Goal: Check status: Check status

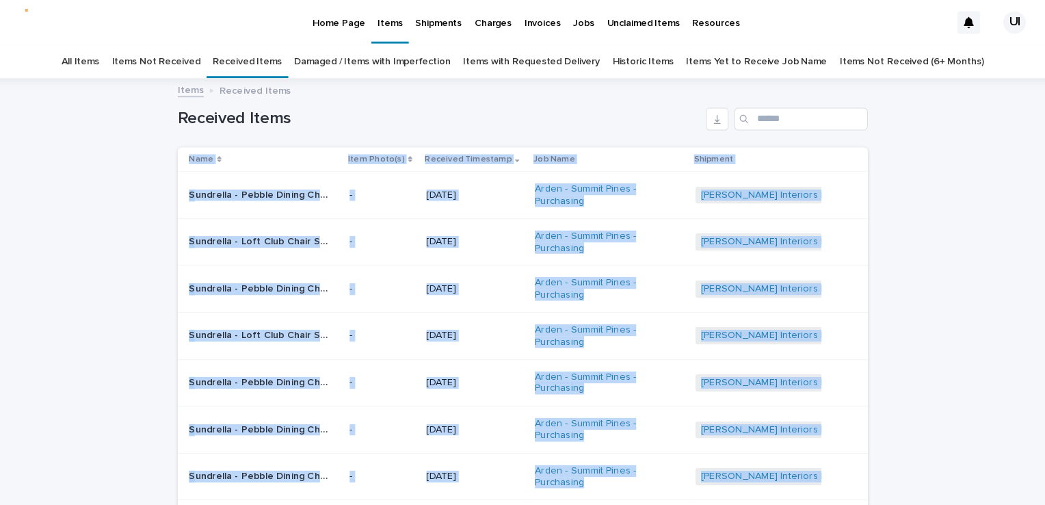
click at [153, 157] on div "Loading... Saving… Loading... Saving… Received Items Name Item Photo(s) Receive…" at bounding box center [522, 407] width 1045 height 661
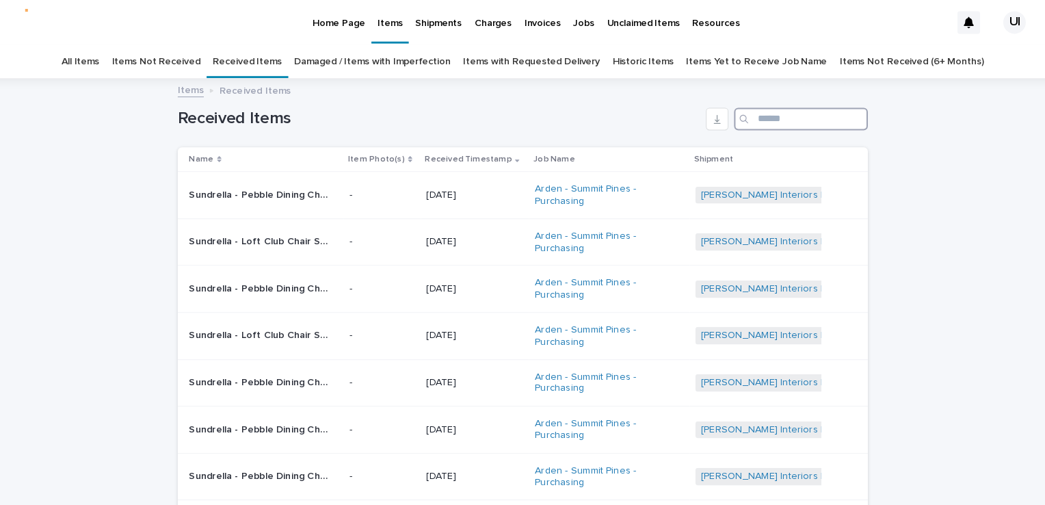
click at [754, 115] on input "Search" at bounding box center [793, 116] width 130 height 22
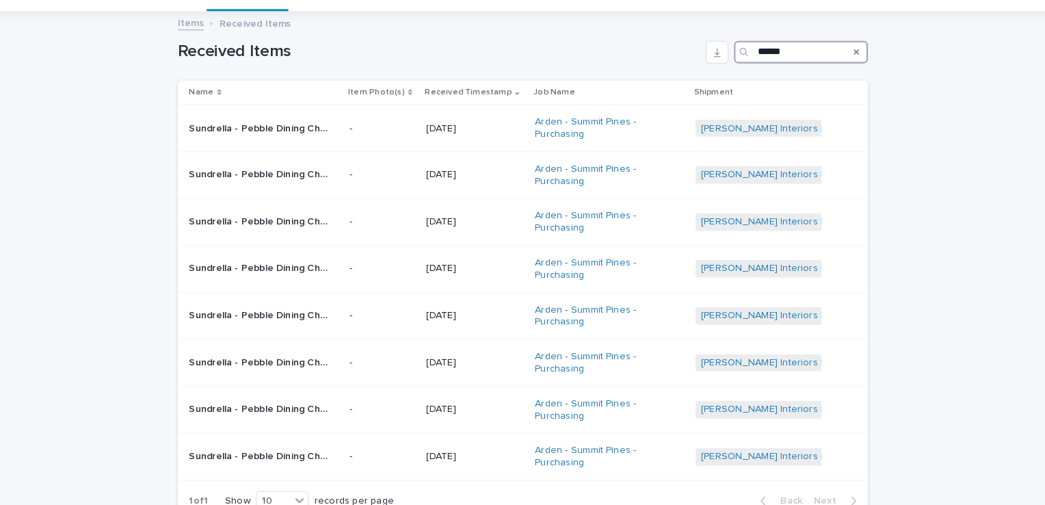
scroll to position [108, 0]
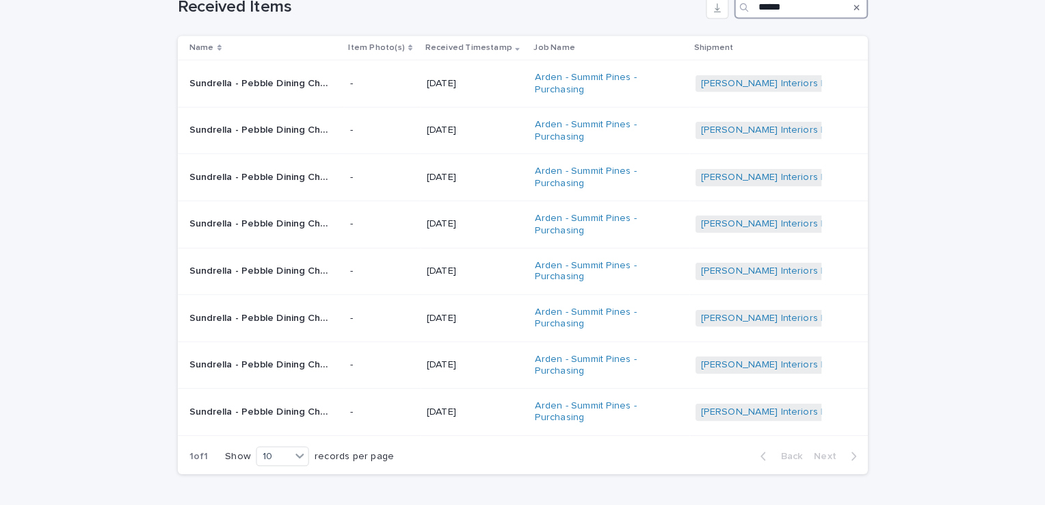
type input "******"
click at [844, 9] on icon "Search" at bounding box center [846, 7] width 5 height 8
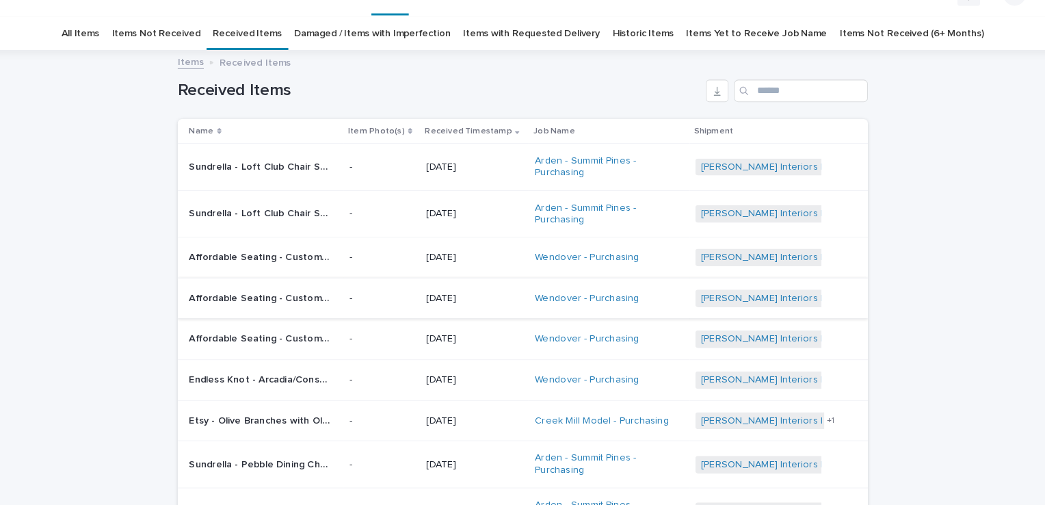
scroll to position [27, 0]
click at [765, 90] on input "Search" at bounding box center [793, 88] width 130 height 22
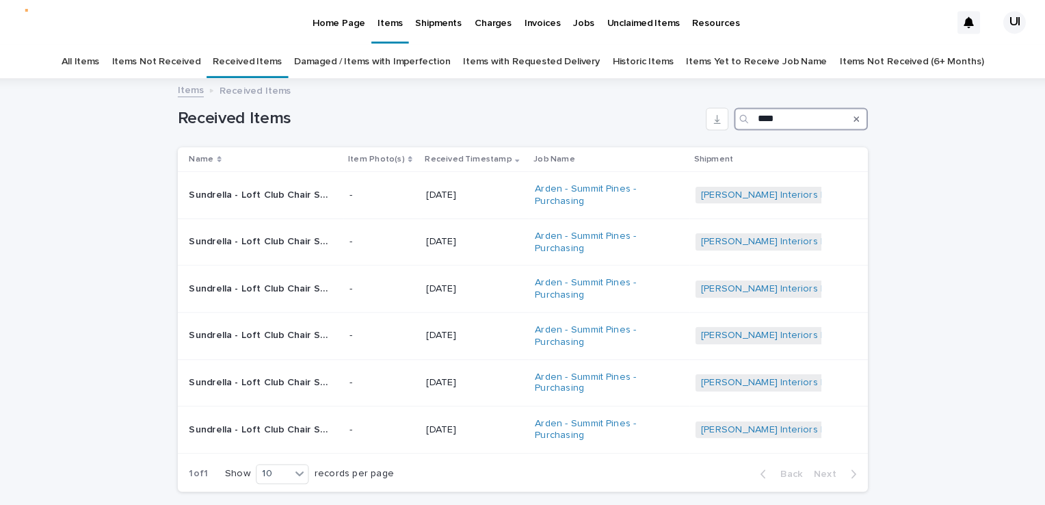
type input "****"
click at [844, 117] on icon "Search" at bounding box center [846, 115] width 5 height 8
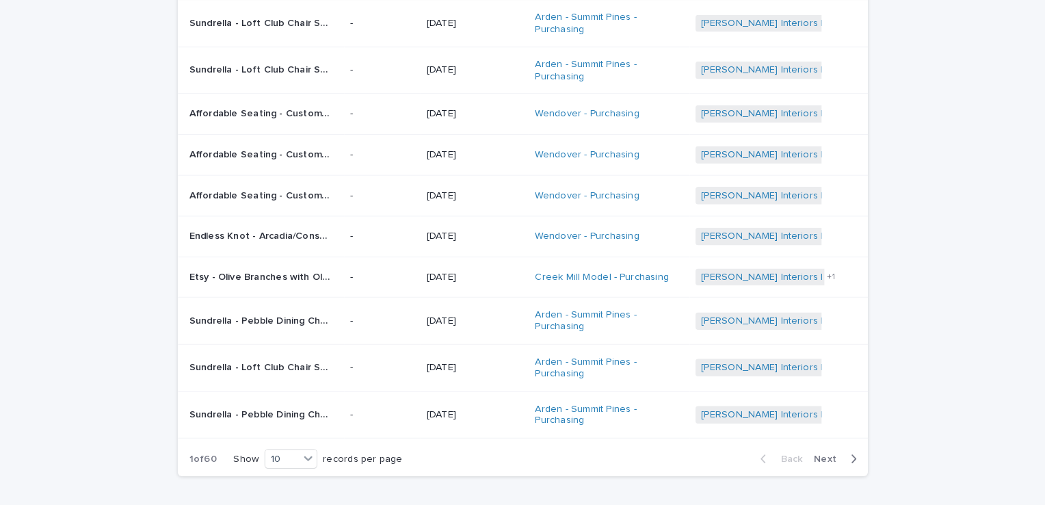
scroll to position [171, 0]
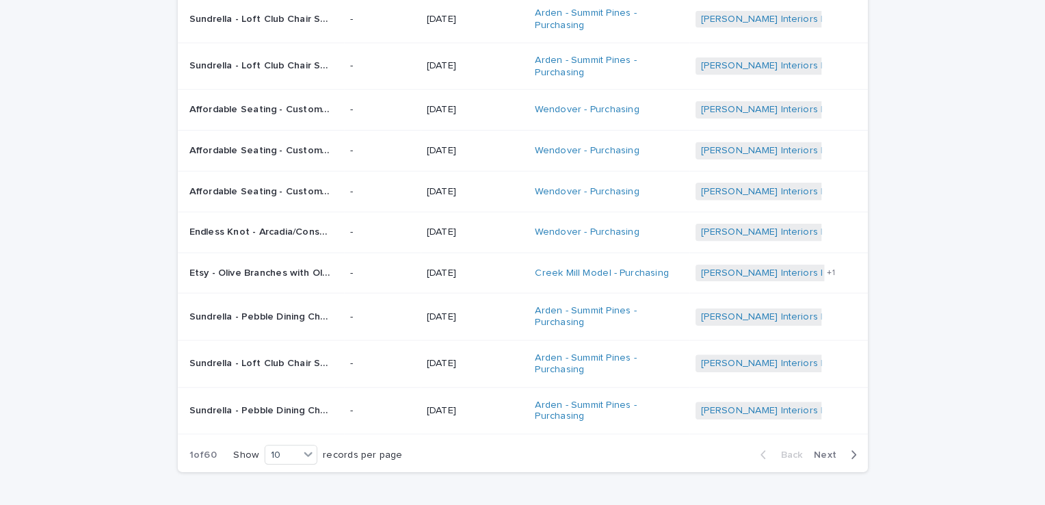
click at [303, 101] on p "Affordable Seating - Custom Laminate Table Top with Self Edge (replacement) SKU…" at bounding box center [268, 105] width 140 height 14
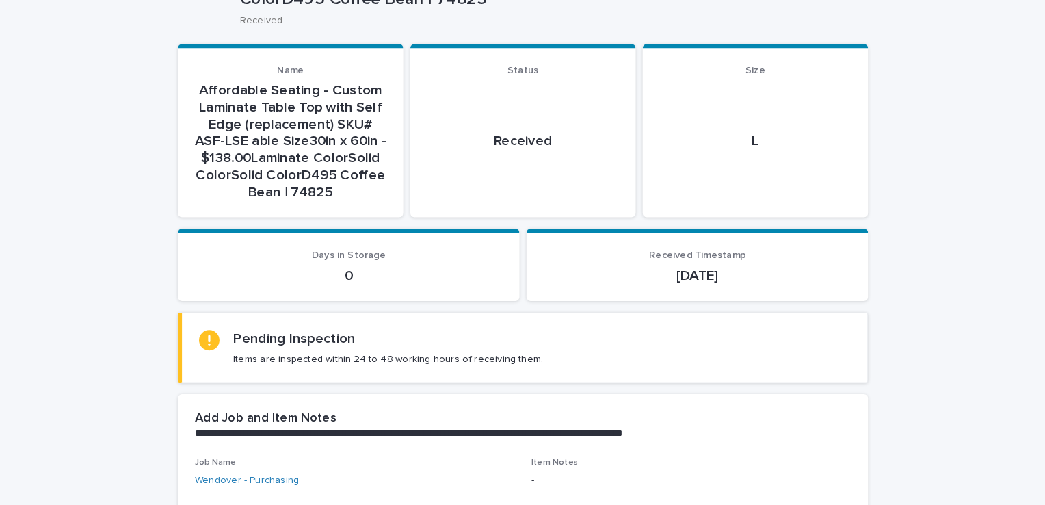
scroll to position [175, 0]
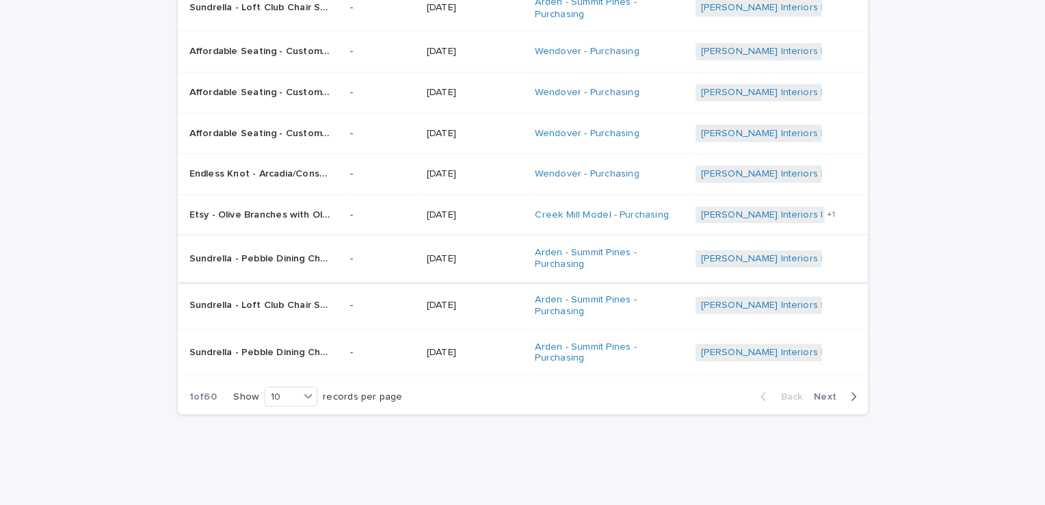
scroll to position [241, 0]
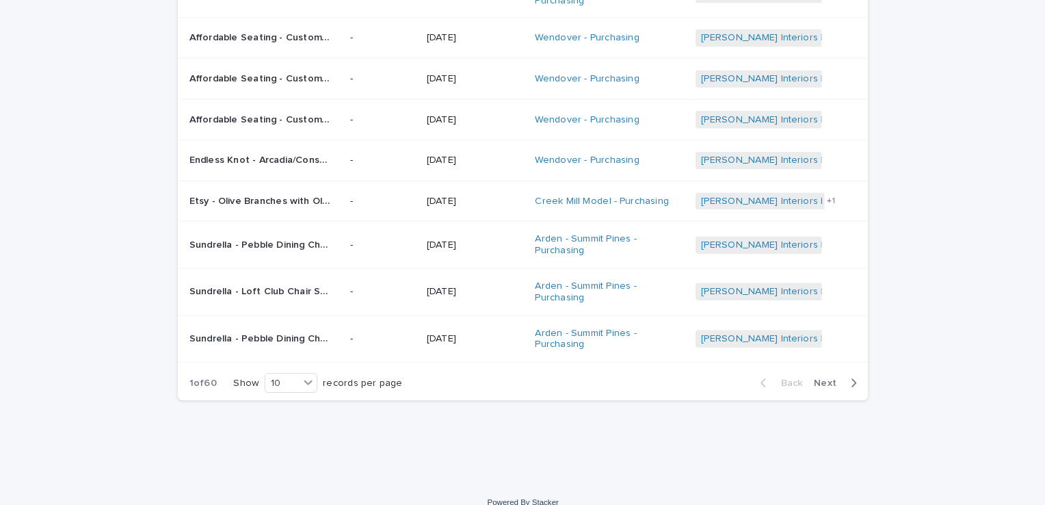
click at [815, 367] on span "Next" at bounding box center [820, 372] width 30 height 10
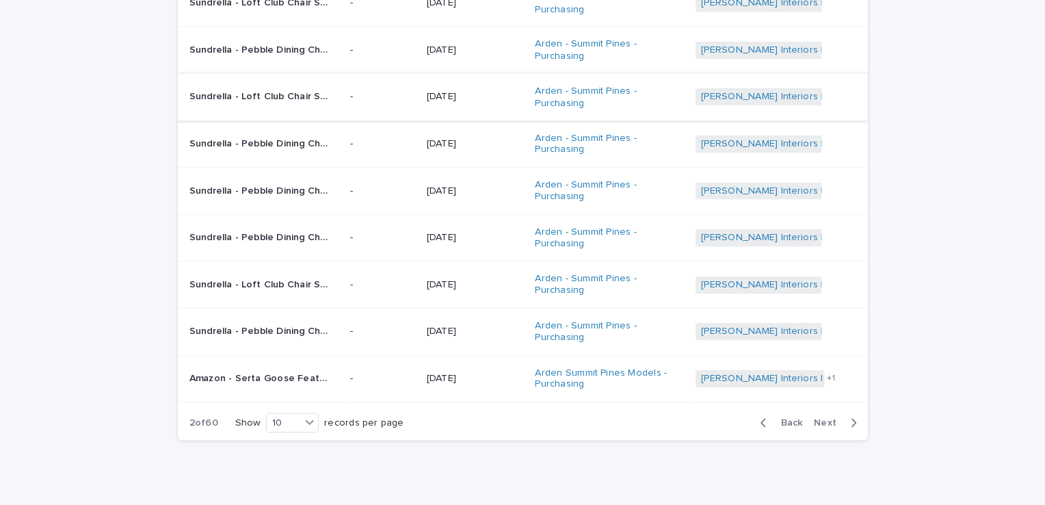
scroll to position [255, 0]
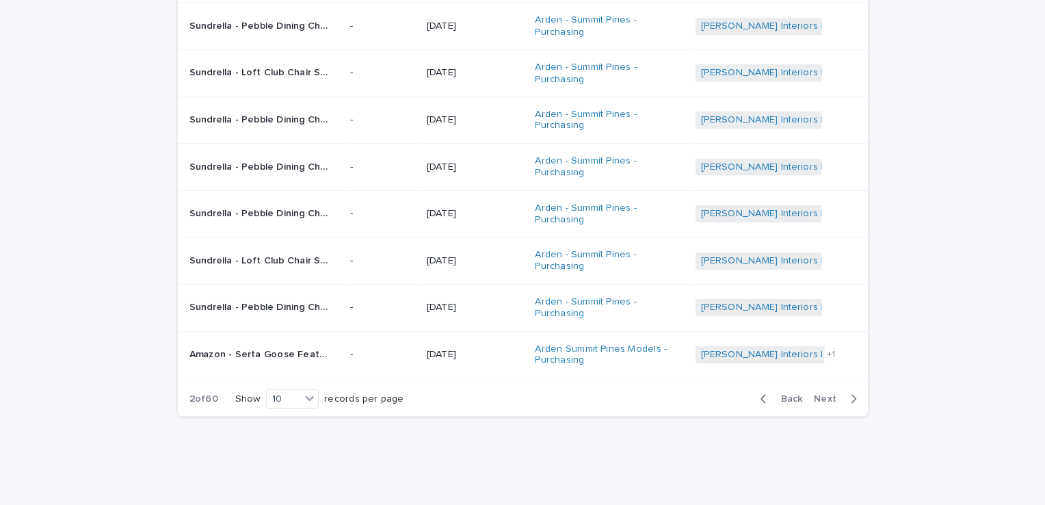
click at [805, 384] on span "Next" at bounding box center [820, 387] width 30 height 10
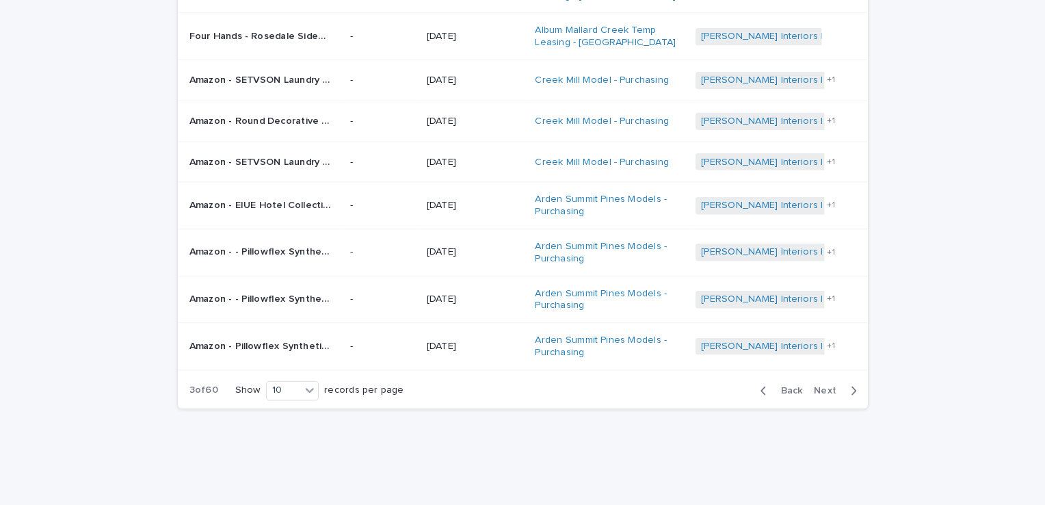
scroll to position [252, 0]
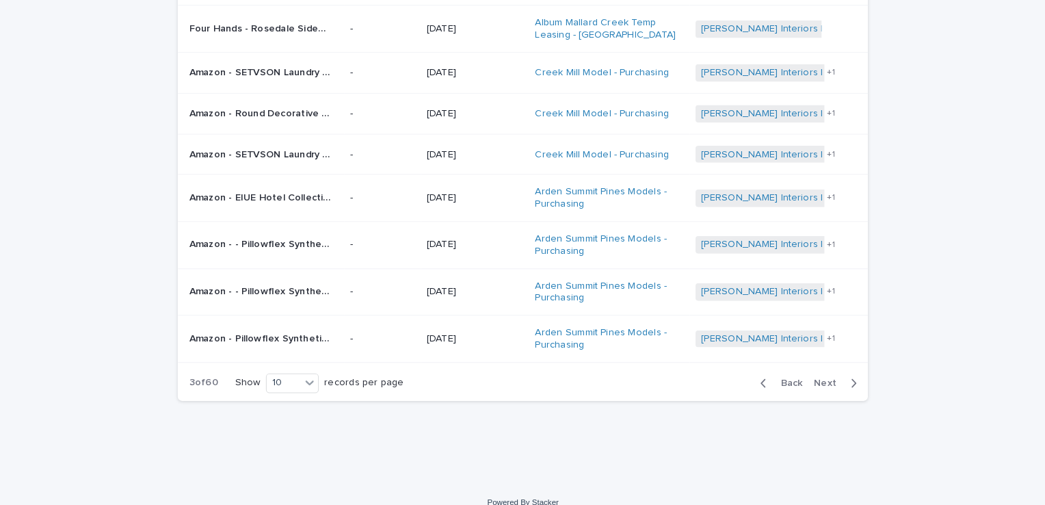
click at [23, 146] on div "Loading... Saving… Loading... Saving… Received Items Name Item Photo(s) Receive…" at bounding box center [522, 147] width 1045 height 644
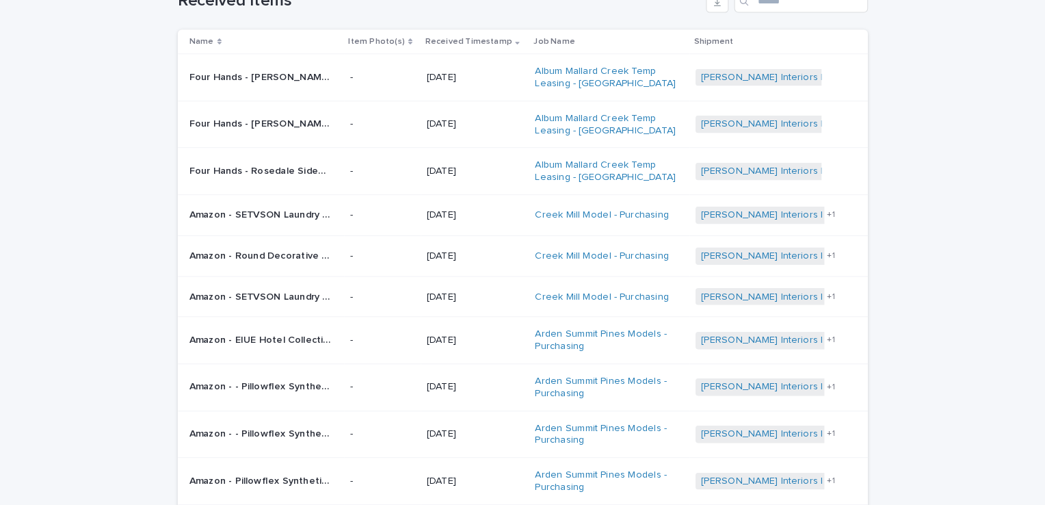
scroll to position [0, 0]
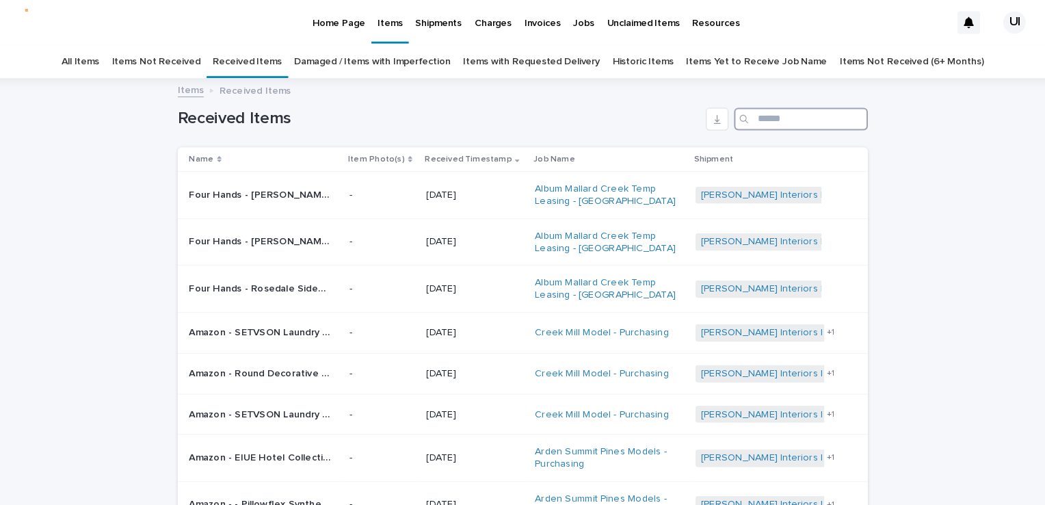
click at [769, 120] on input "Search" at bounding box center [793, 116] width 130 height 22
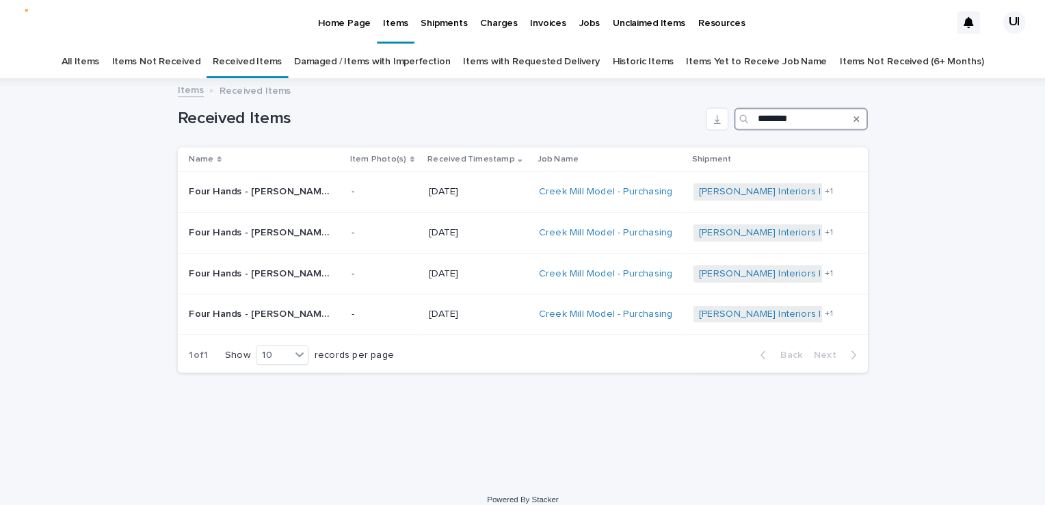
type input "******"
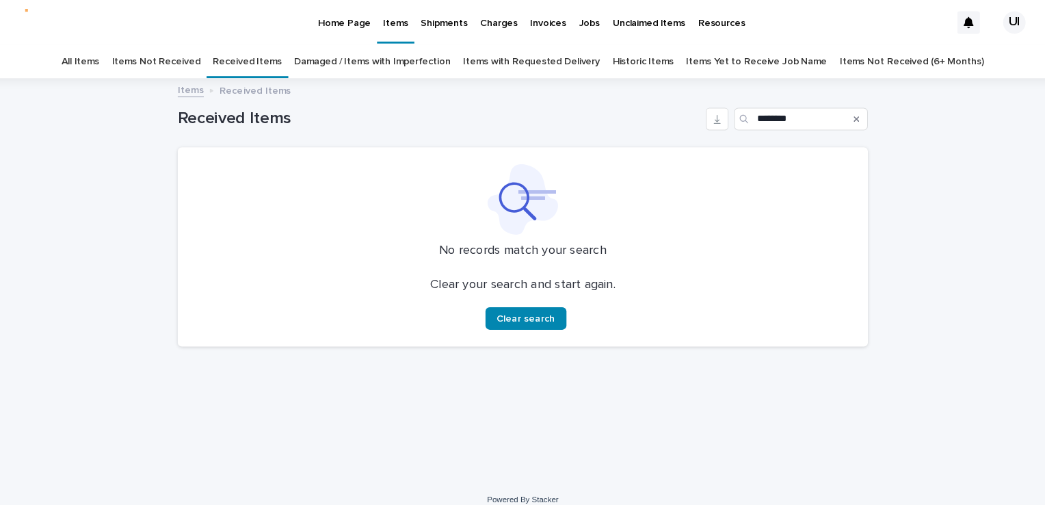
click at [198, 49] on link "Items Not Received" at bounding box center [165, 60] width 85 height 32
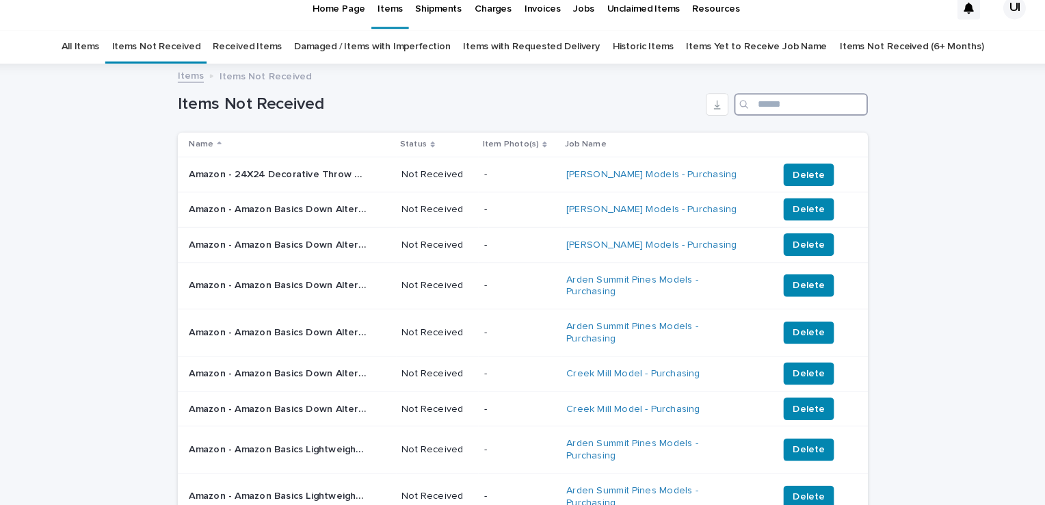
click at [752, 121] on input "Search" at bounding box center [793, 116] width 130 height 22
click at [750, 123] on input "Search" at bounding box center [793, 116] width 130 height 22
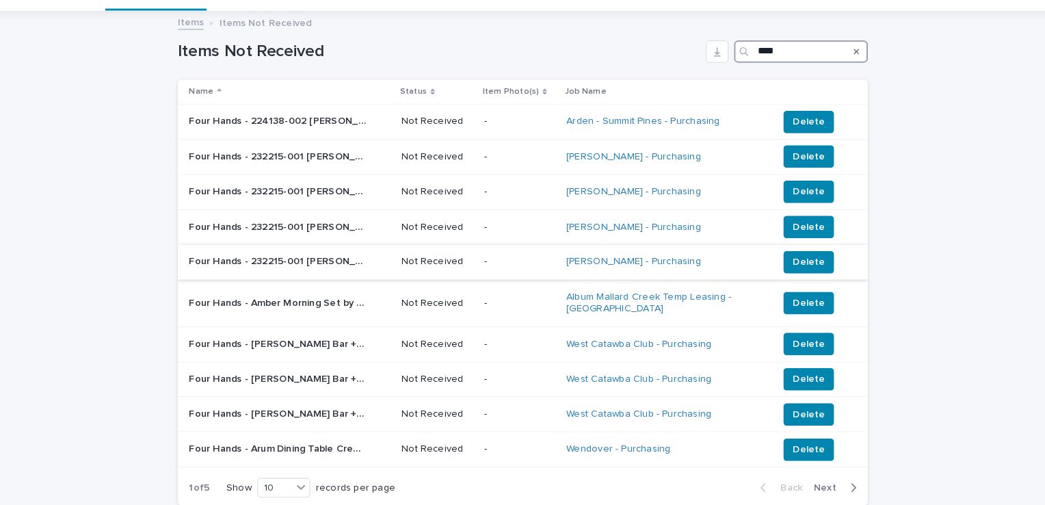
scroll to position [66, 0]
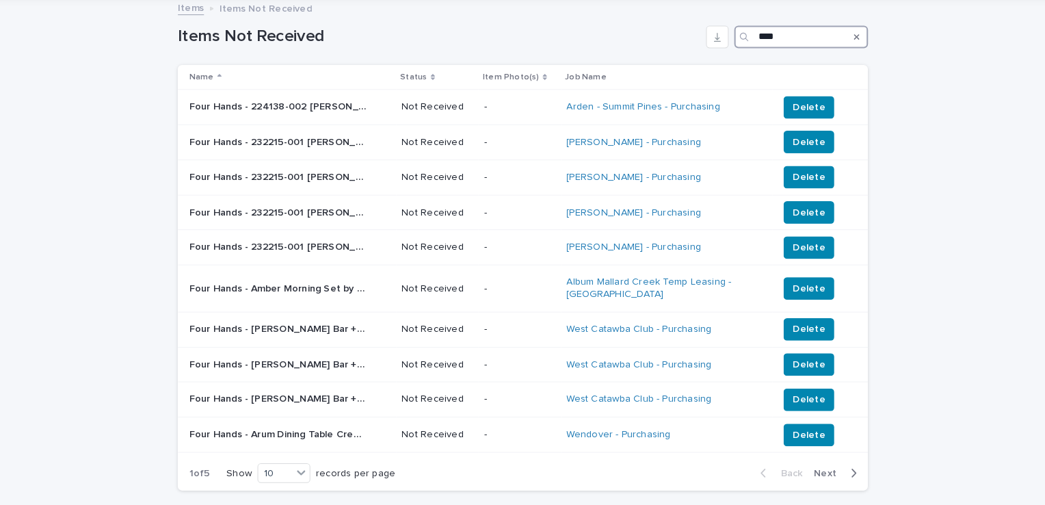
type input "****"
click at [62, 245] on div "Loading... Saving… Loading... Saving… Items Not Received **** Name Status Item …" at bounding box center [522, 291] width 1045 height 558
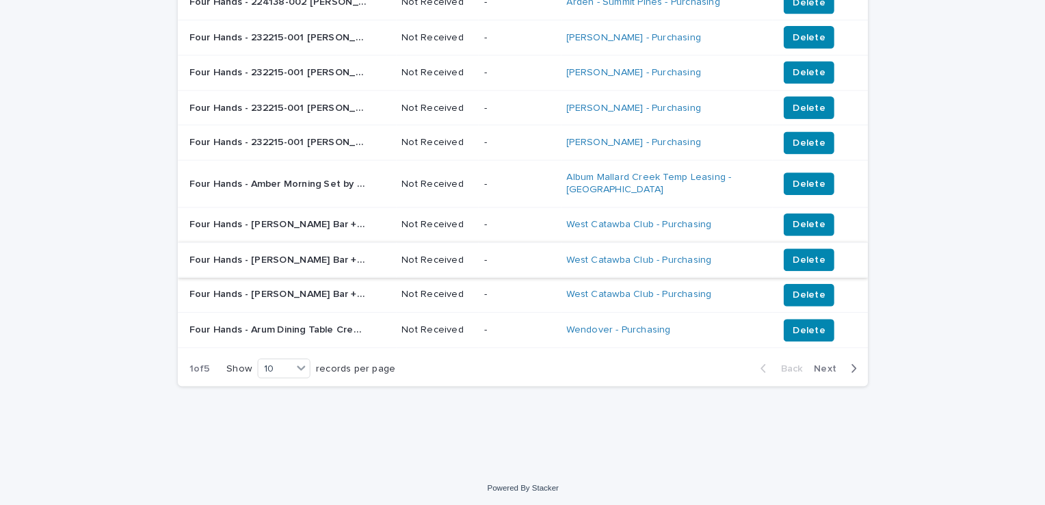
scroll to position [0, 0]
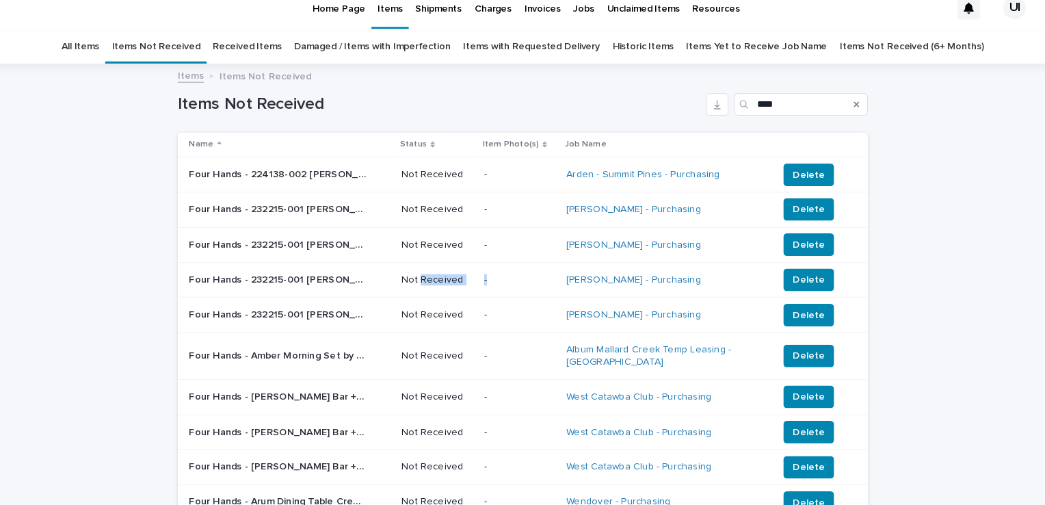
click at [521, 284] on tr "Four Hands - 232215-001 WAYLON DOUBLE BOOKSHELF HARVEST BROWN | 69780 Four Hand…" at bounding box center [522, 286] width 670 height 34
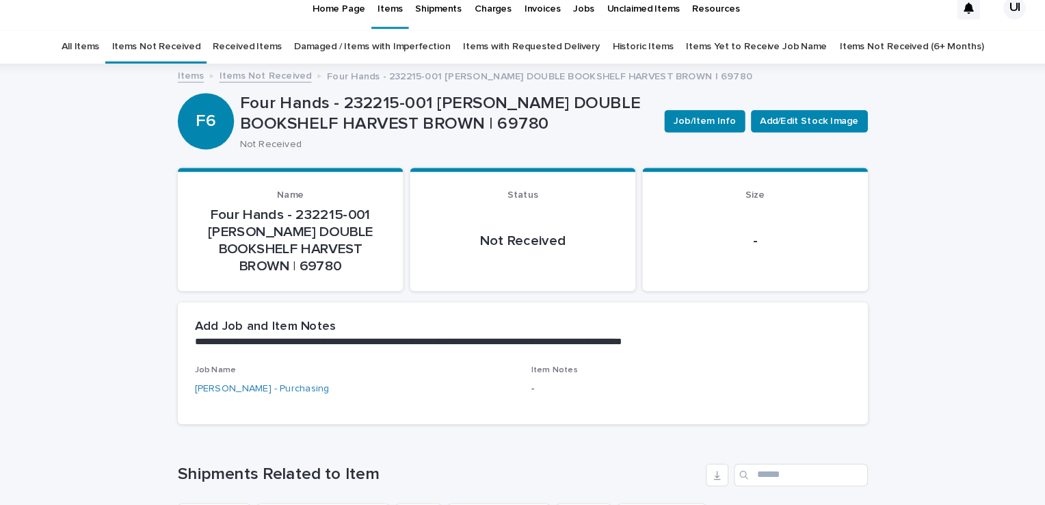
drag, startPoint x: 502, startPoint y: 292, endPoint x: 544, endPoint y: 257, distance: 54.9
click at [544, 257] on section "Status Not Received" at bounding box center [522, 237] width 219 height 120
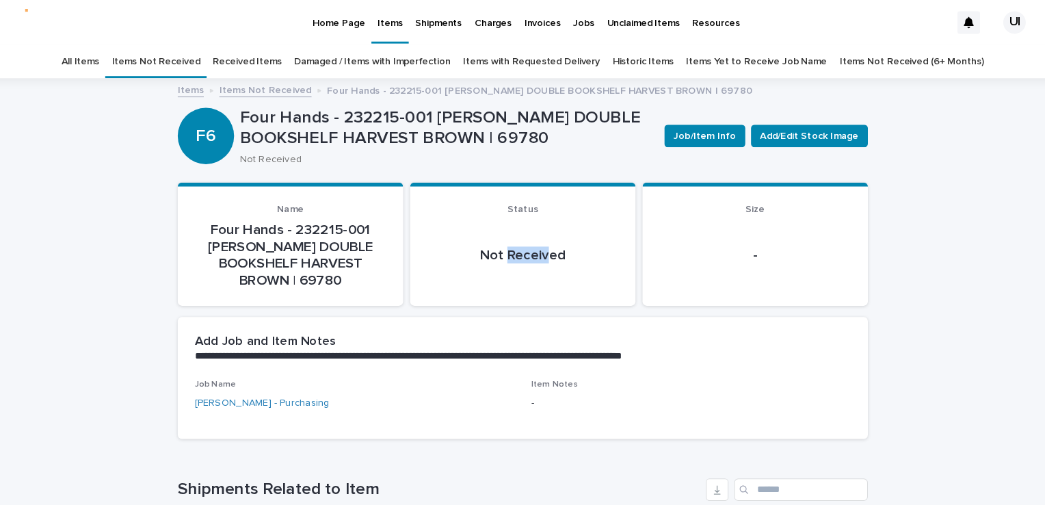
click at [23, 129] on div "**********" at bounding box center [522, 442] width 1045 height 730
click at [23, 141] on div "**********" at bounding box center [522, 442] width 1045 height 730
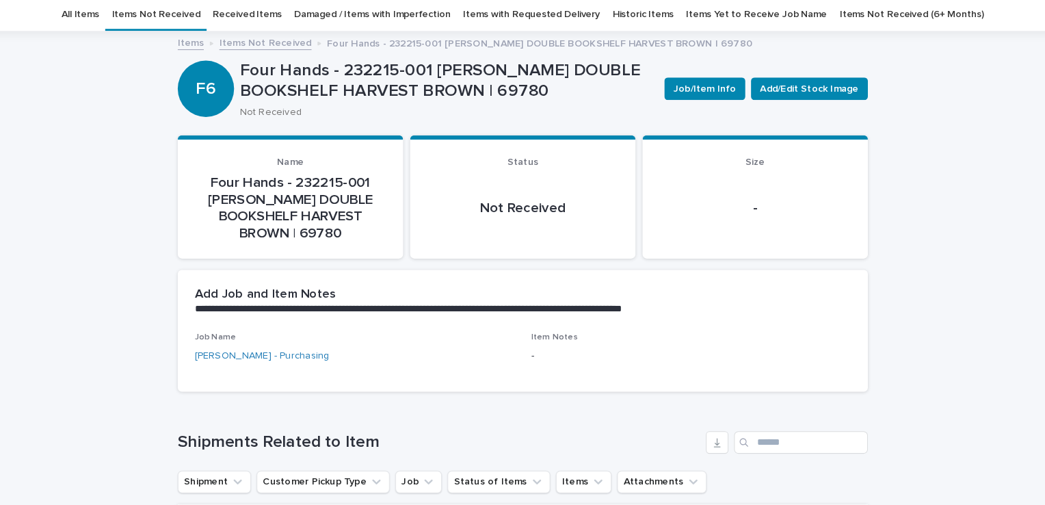
scroll to position [133, 0]
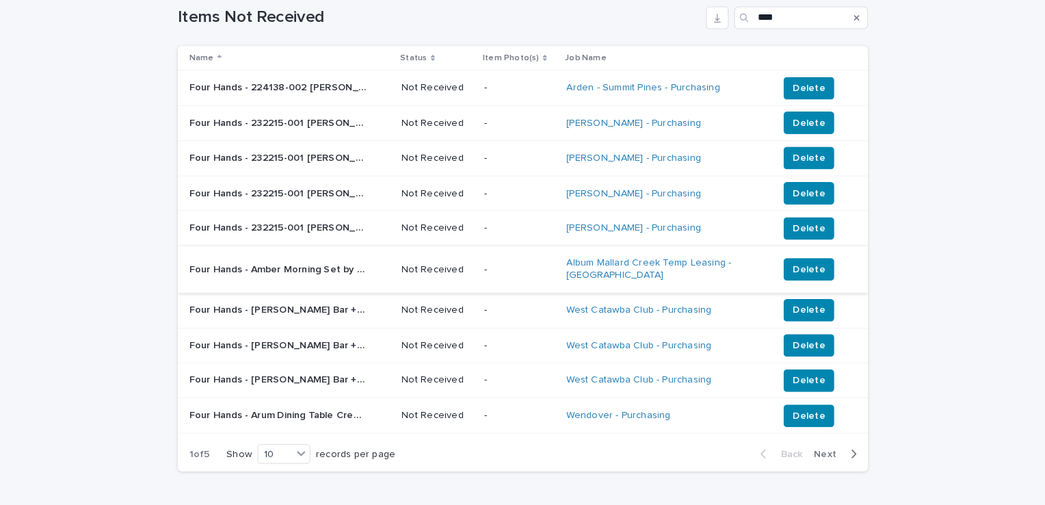
scroll to position [133, 0]
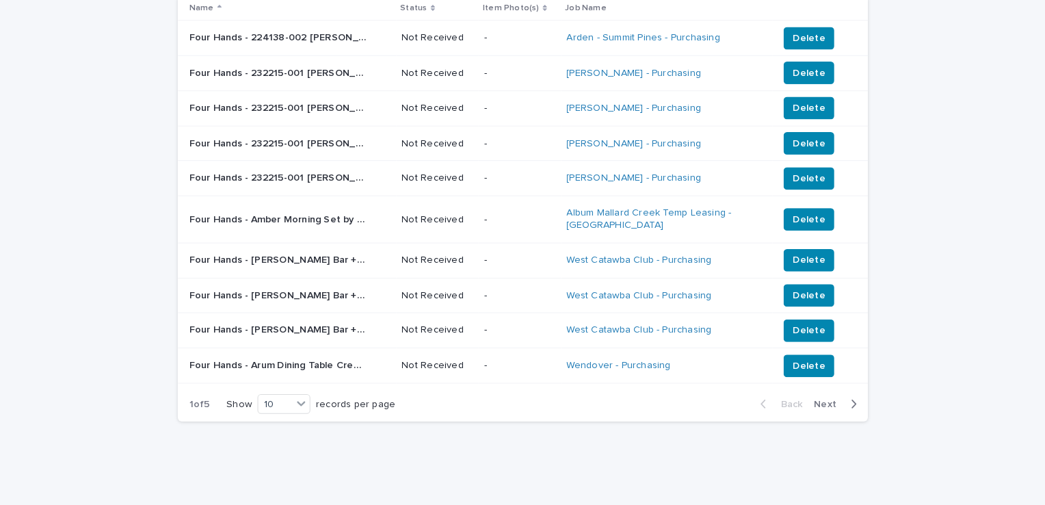
click at [807, 401] on span "Next" at bounding box center [820, 406] width 30 height 10
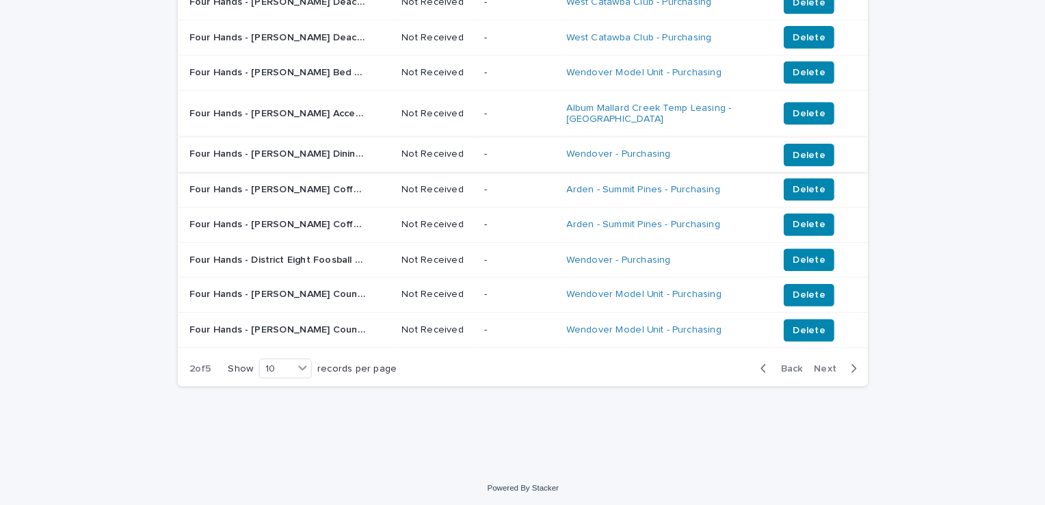
scroll to position [167, 0]
click at [816, 371] on span "Next" at bounding box center [820, 372] width 30 height 10
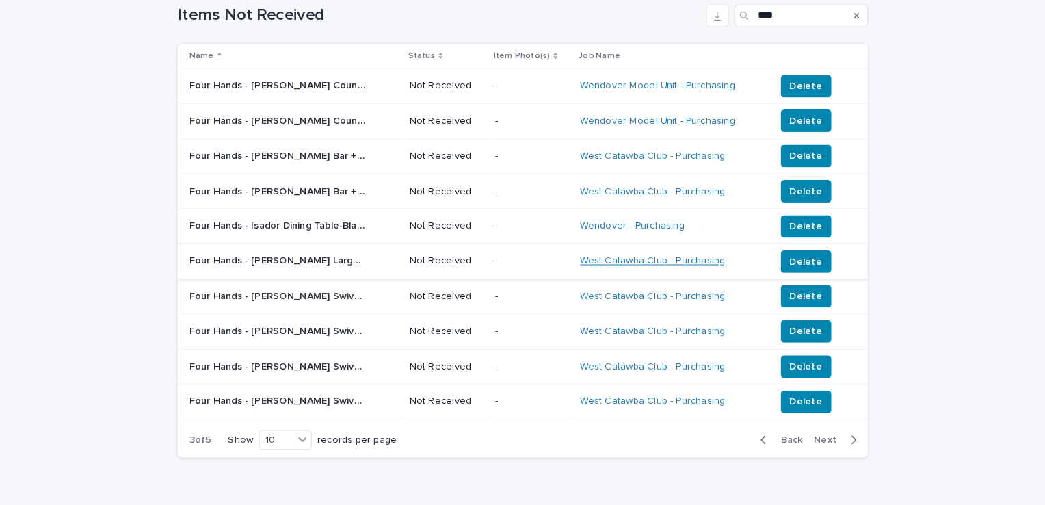
scroll to position [90, 0]
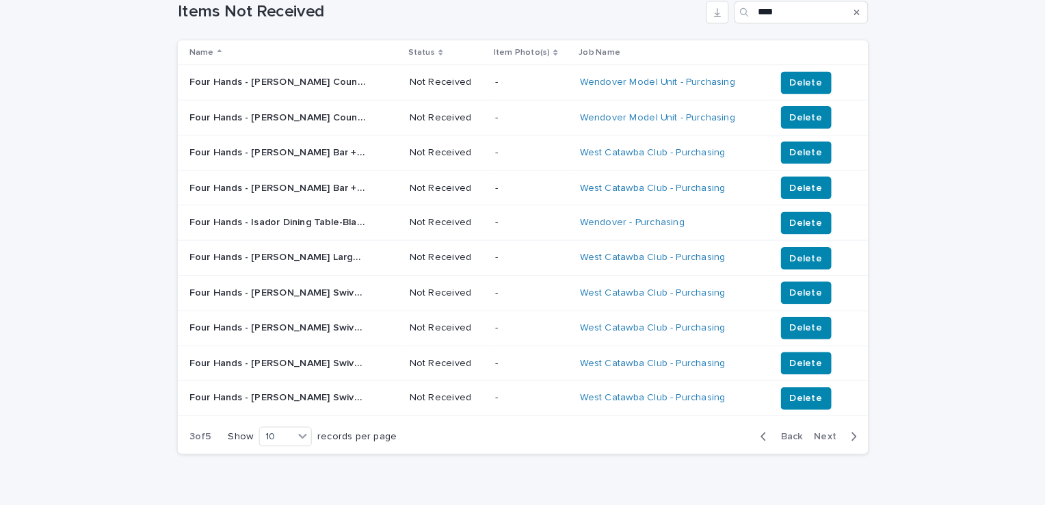
click at [816, 434] on span "Next" at bounding box center [820, 438] width 30 height 10
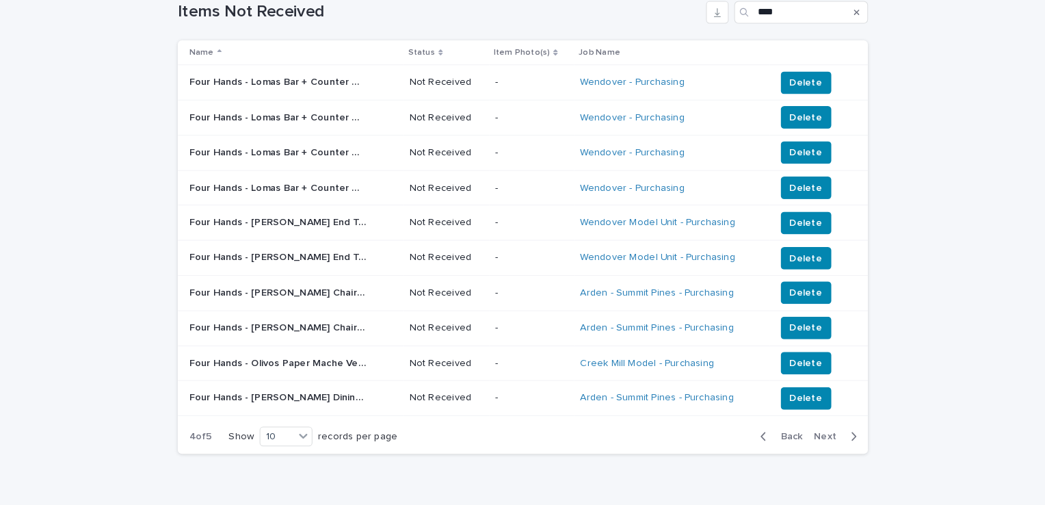
click at [816, 434] on span "Next" at bounding box center [820, 438] width 30 height 10
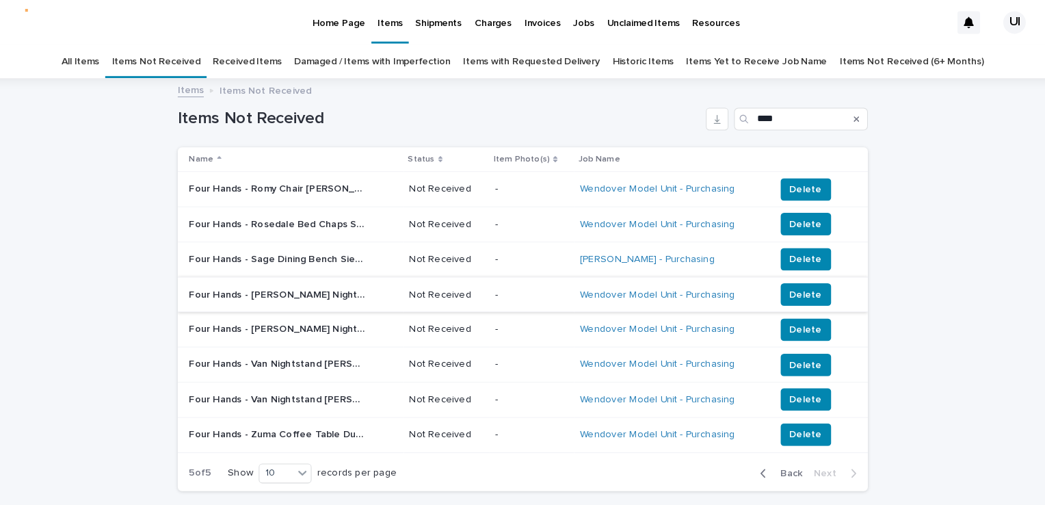
click at [317, 23] on div "Home Page" at bounding box center [343, 14] width 63 height 29
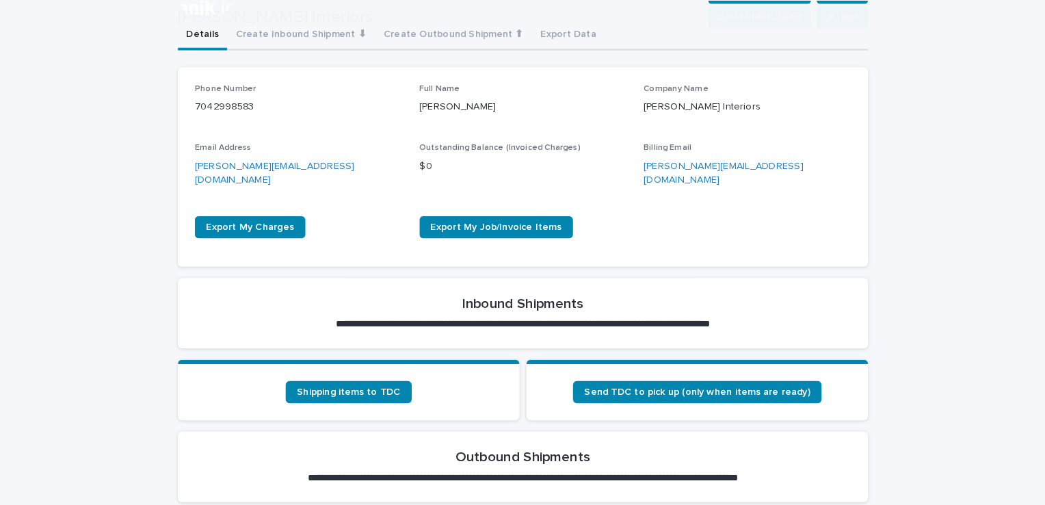
scroll to position [332, 0]
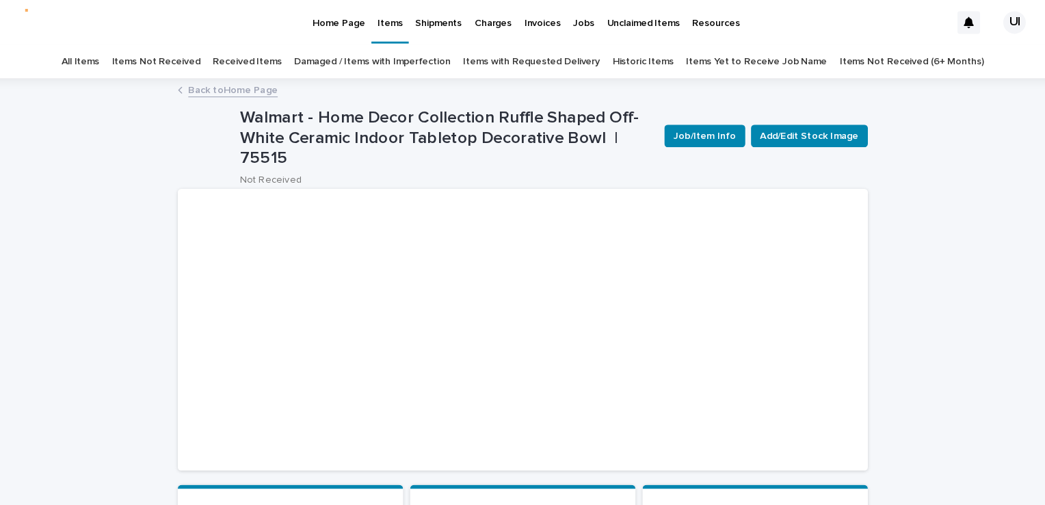
scroll to position [133, 0]
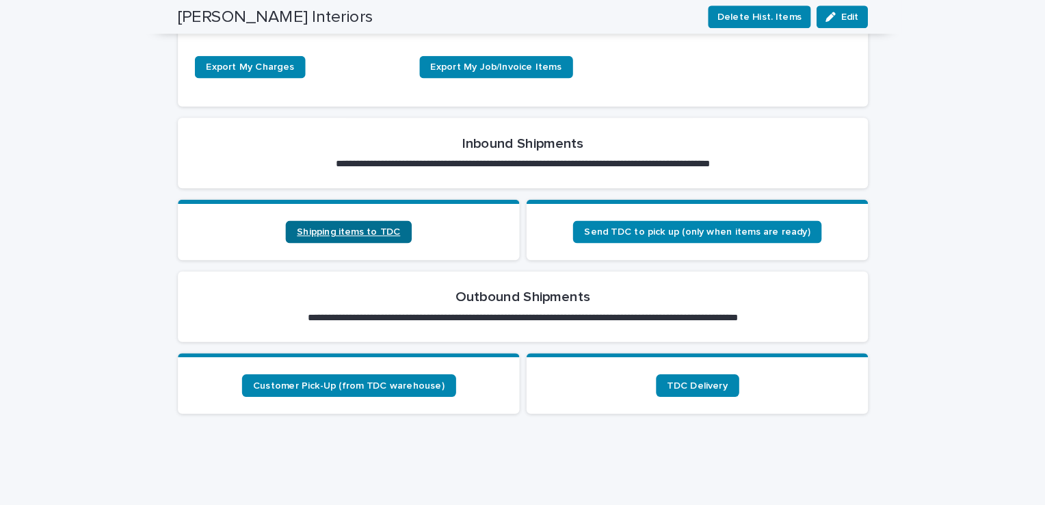
scroll to position [265, 0]
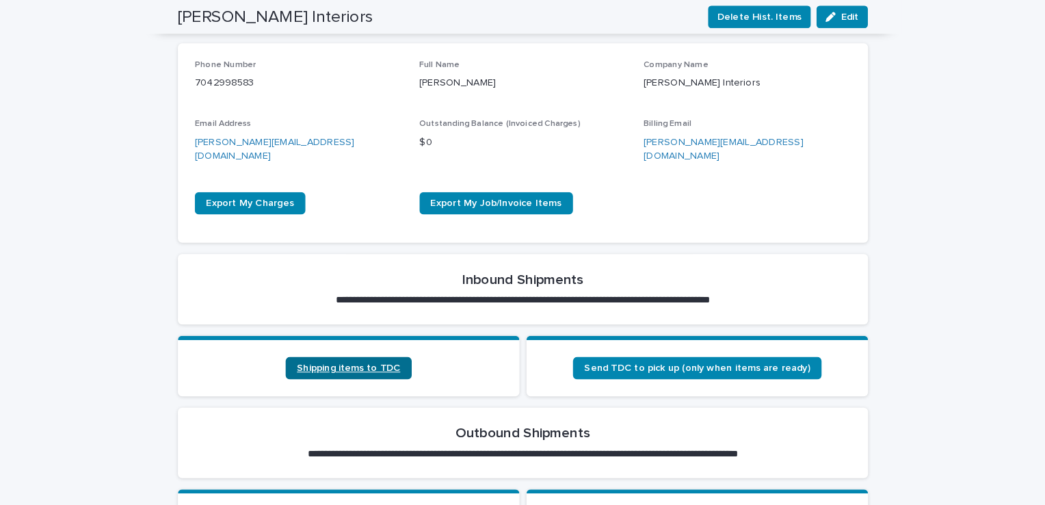
click at [330, 353] on span "Shipping items to TDC" at bounding box center [353, 358] width 101 height 10
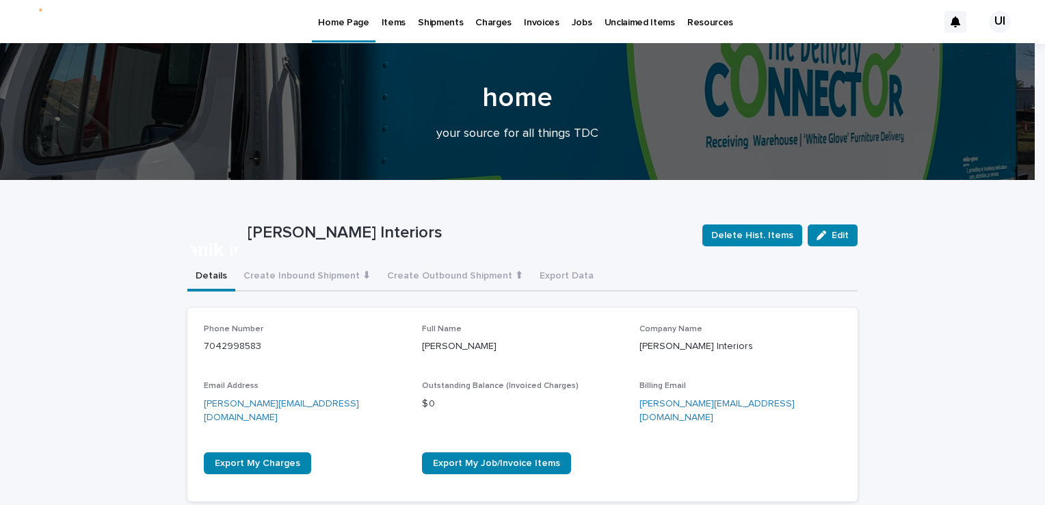
click at [382, 26] on p "Items" at bounding box center [394, 14] width 24 height 29
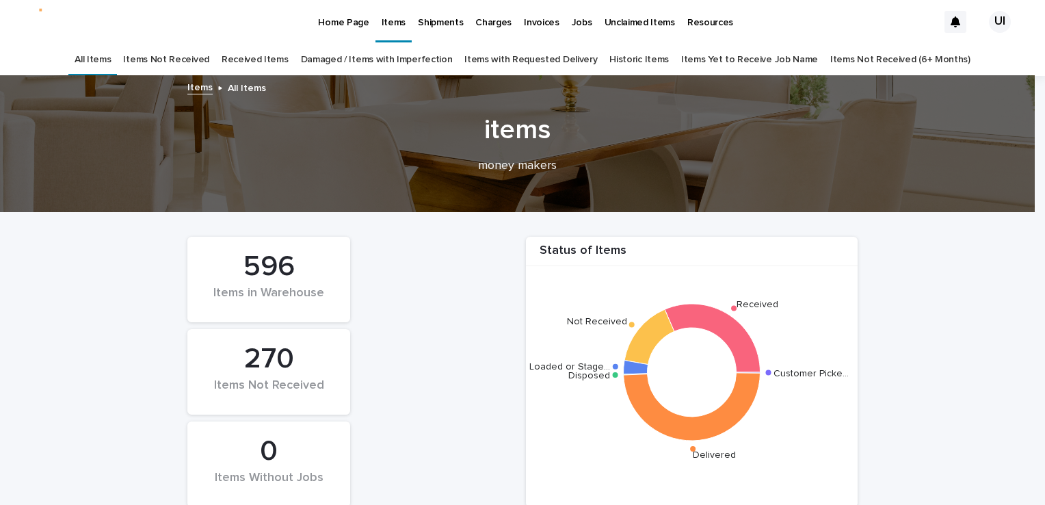
click at [605, 25] on p "Unclaimed Items" at bounding box center [640, 14] width 70 height 29
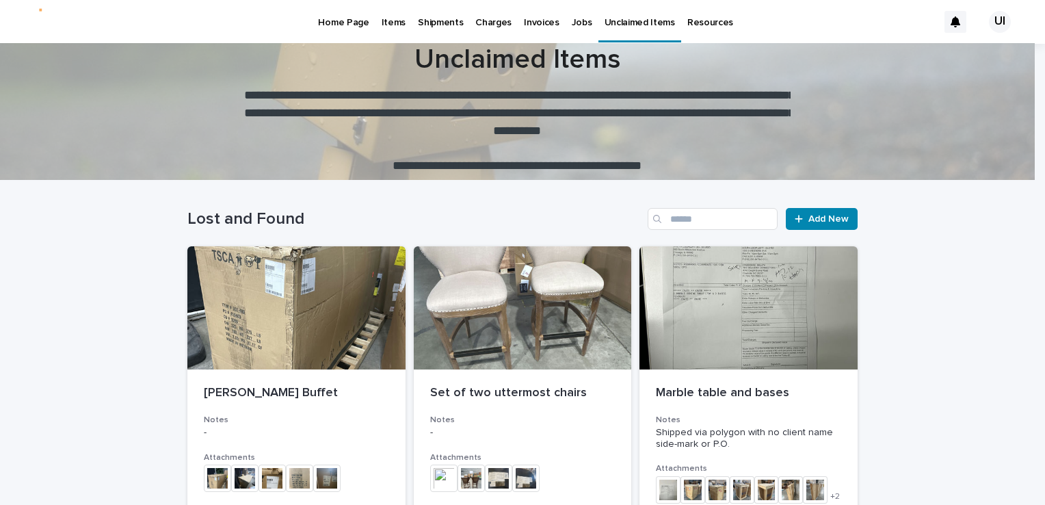
click at [382, 23] on p "Items" at bounding box center [394, 14] width 24 height 29
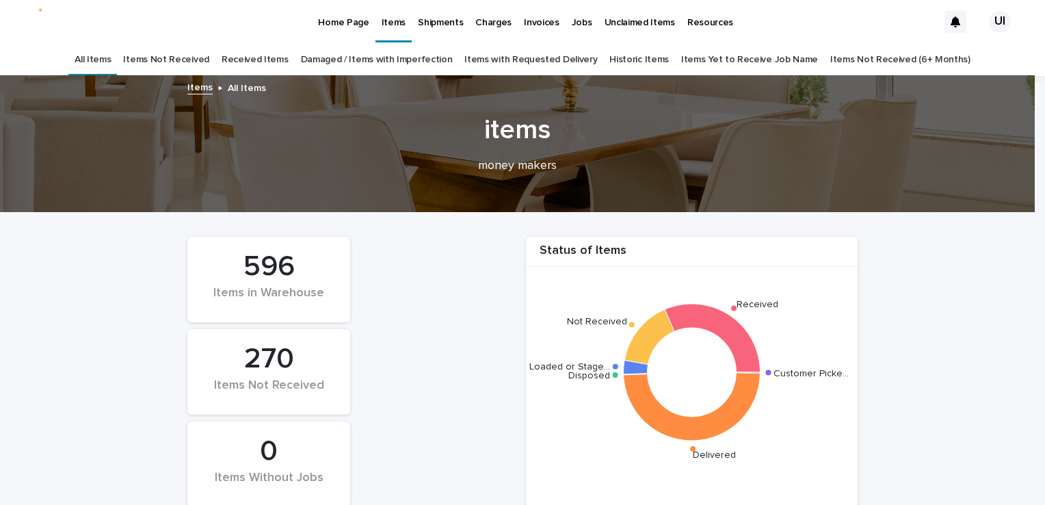
click at [260, 55] on link "Received Items" at bounding box center [255, 60] width 67 height 32
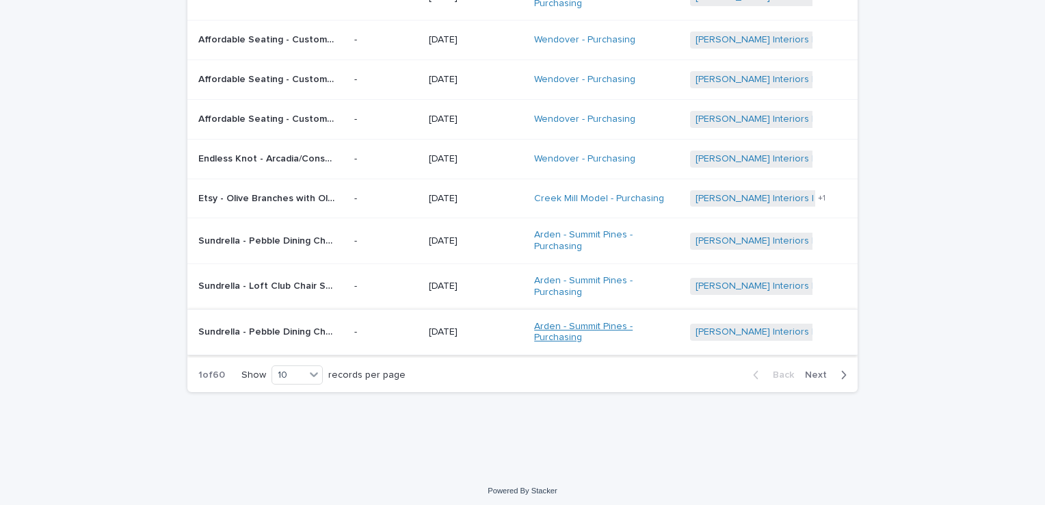
scroll to position [241, 0]
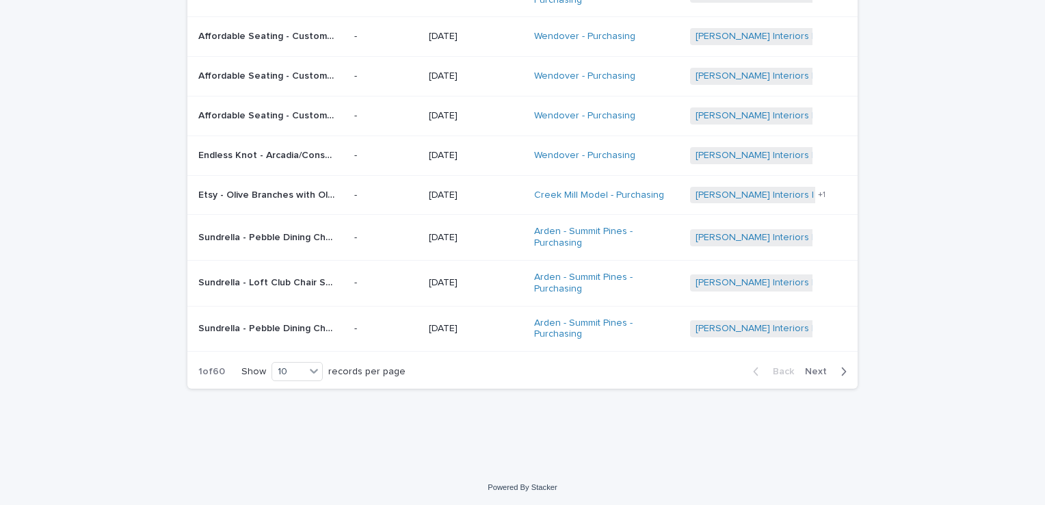
click at [815, 369] on span "Next" at bounding box center [820, 372] width 30 height 10
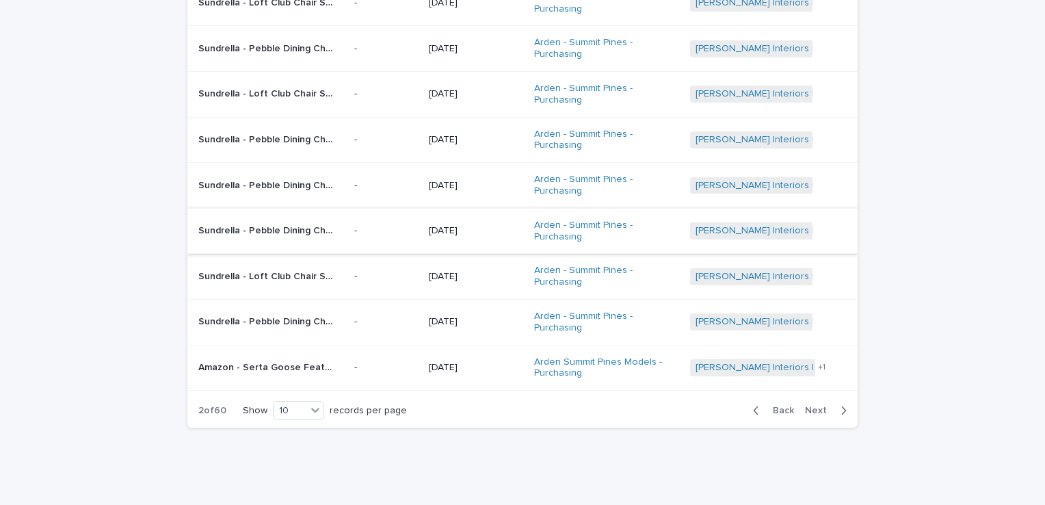
scroll to position [255, 0]
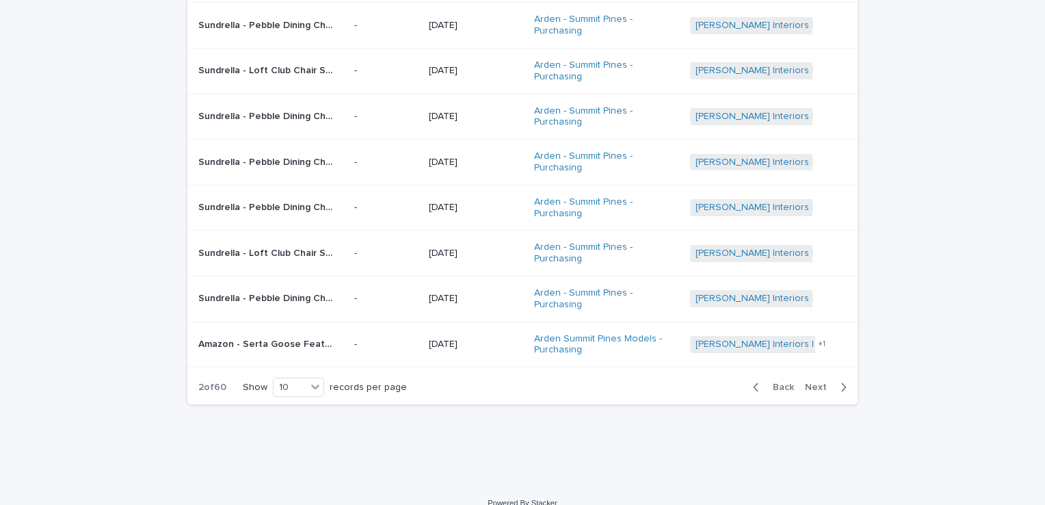
click at [815, 382] on span "Next" at bounding box center [820, 387] width 30 height 10
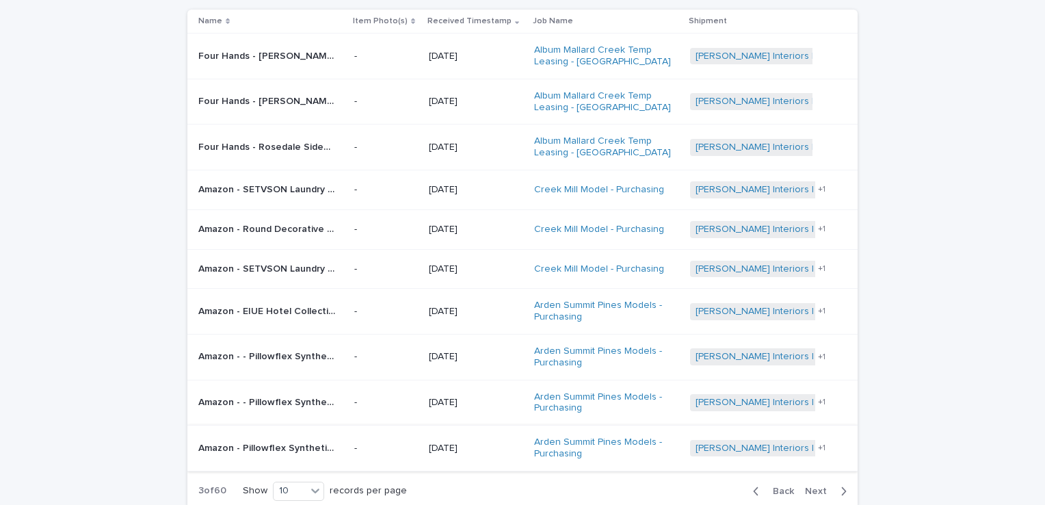
scroll to position [109, 0]
